Goal: Find specific page/section: Find specific page/section

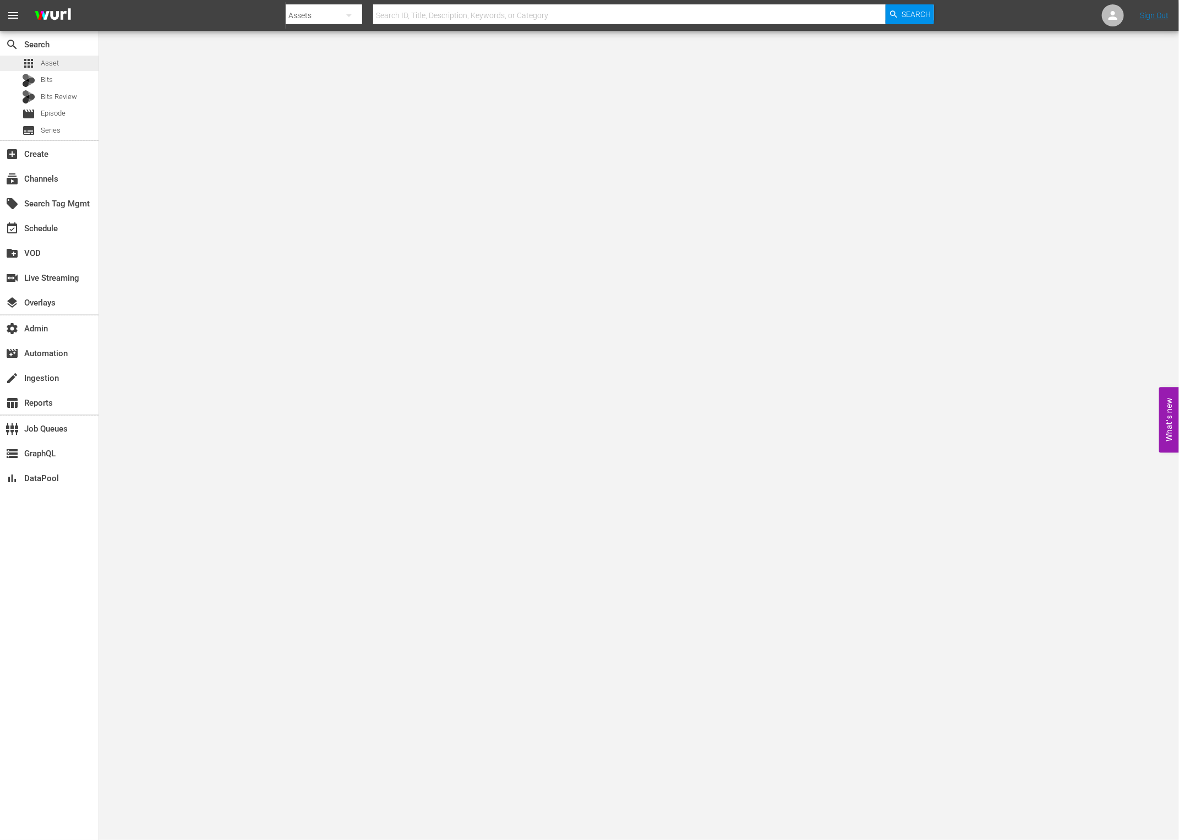
click at [70, 60] on div "apps Asset" at bounding box center [49, 63] width 99 height 15
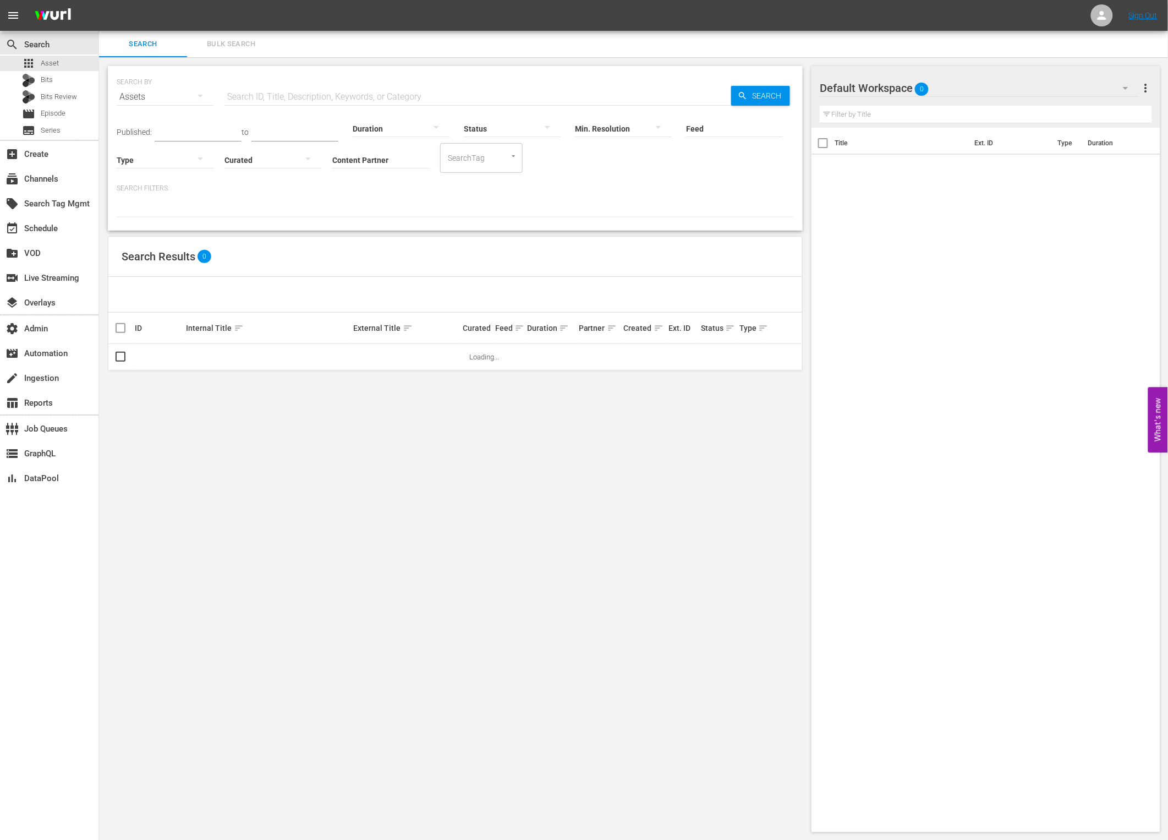
click at [231, 72] on div "SEARCH BY Search By Assets Search ID, Title, Description, Keywords, or Category…" at bounding box center [456, 90] width 678 height 40
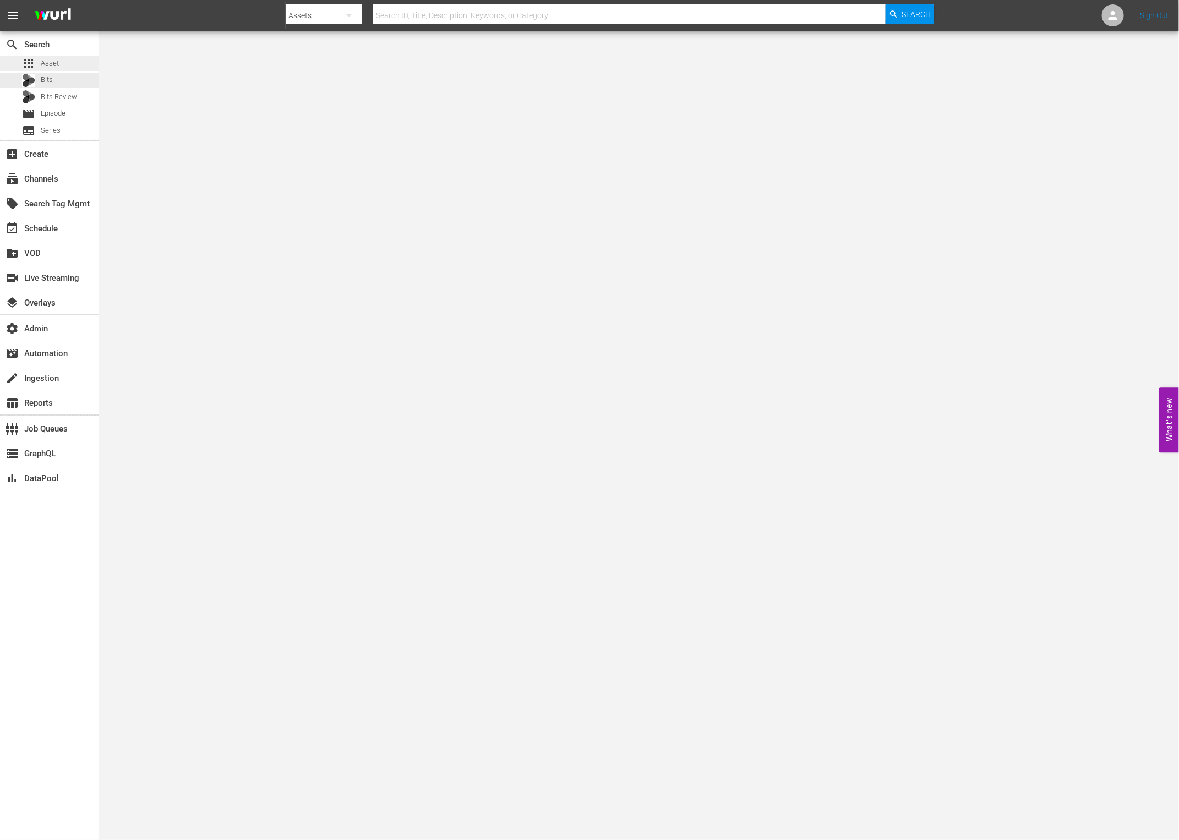
click at [71, 68] on div "apps Asset" at bounding box center [49, 63] width 99 height 15
